Goal: Browse casually

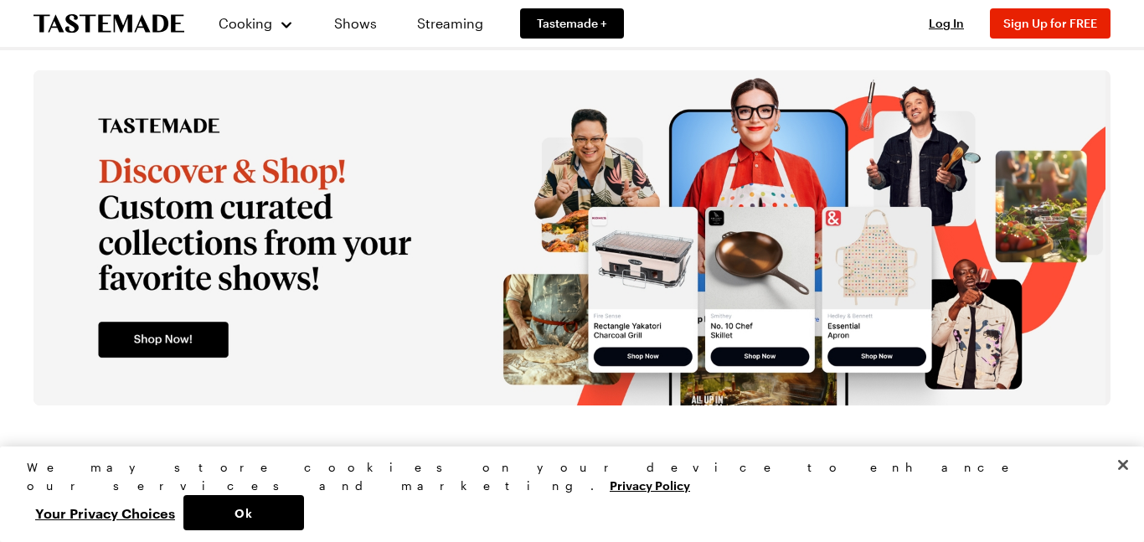
scroll to position [3095, 0]
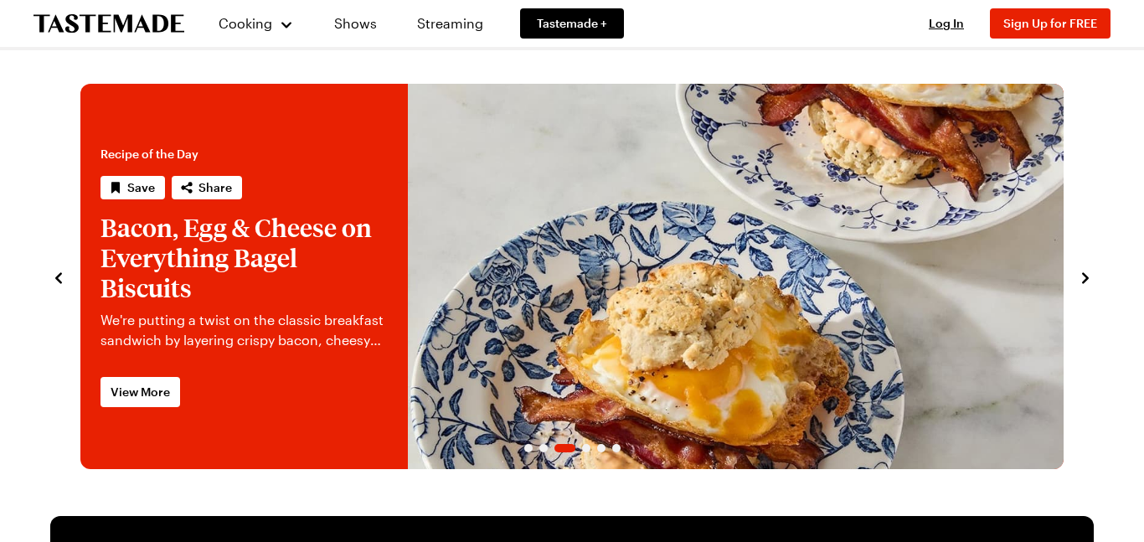
click at [1077, 285] on icon "navigate to next item" at bounding box center [1085, 278] width 17 height 17
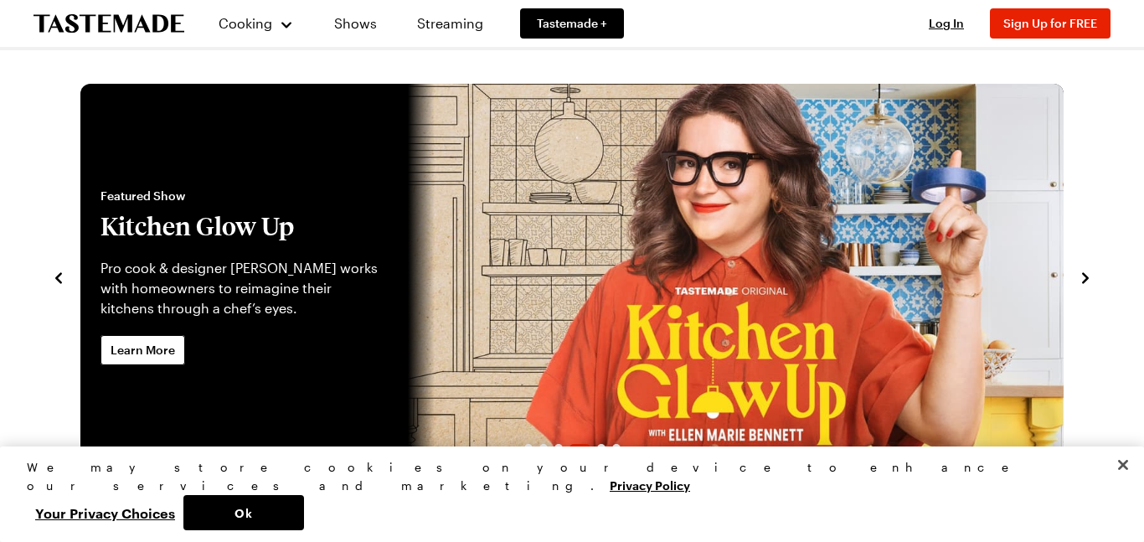
click at [1077, 285] on icon "navigate to next item" at bounding box center [1085, 278] width 17 height 17
